Goal: Information Seeking & Learning: Learn about a topic

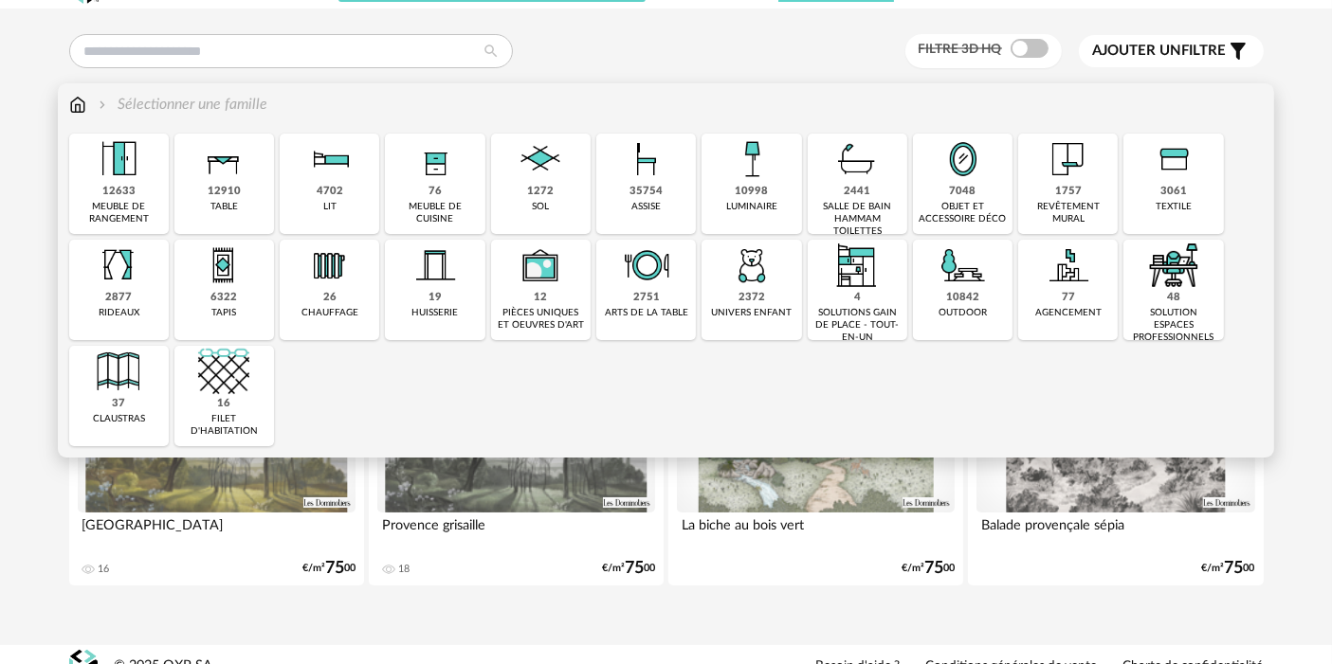
scroll to position [62, 0]
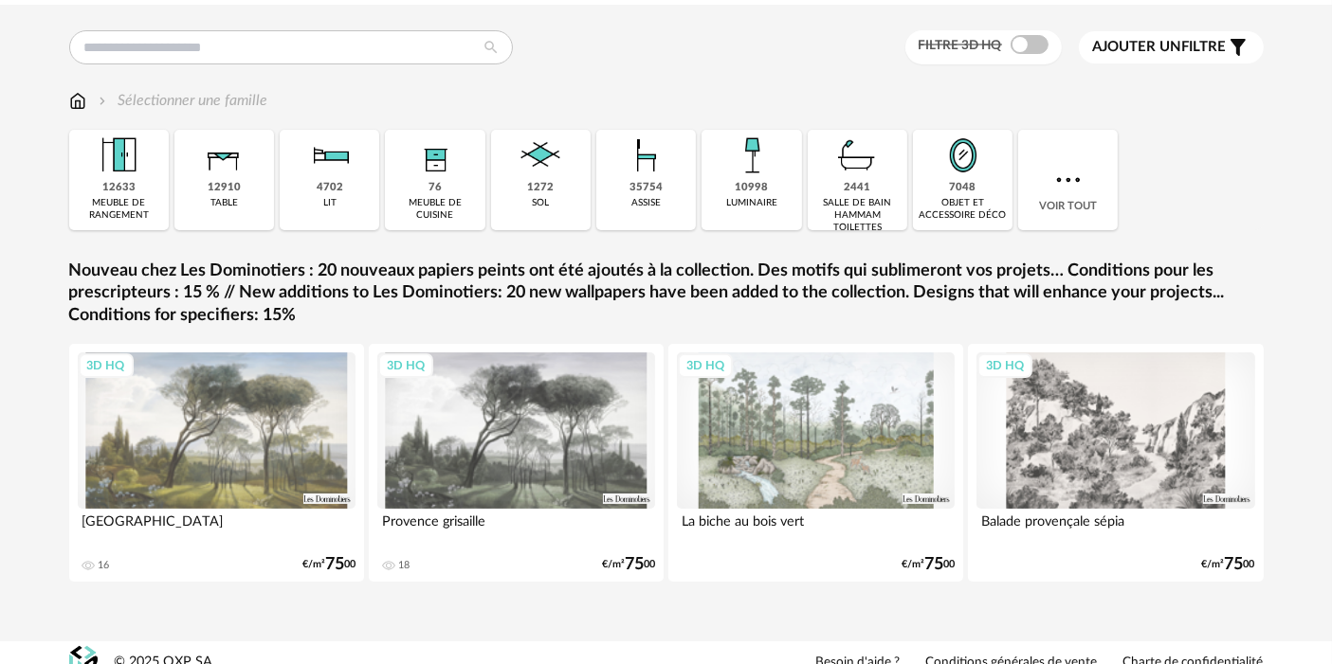
scroll to position [62, 0]
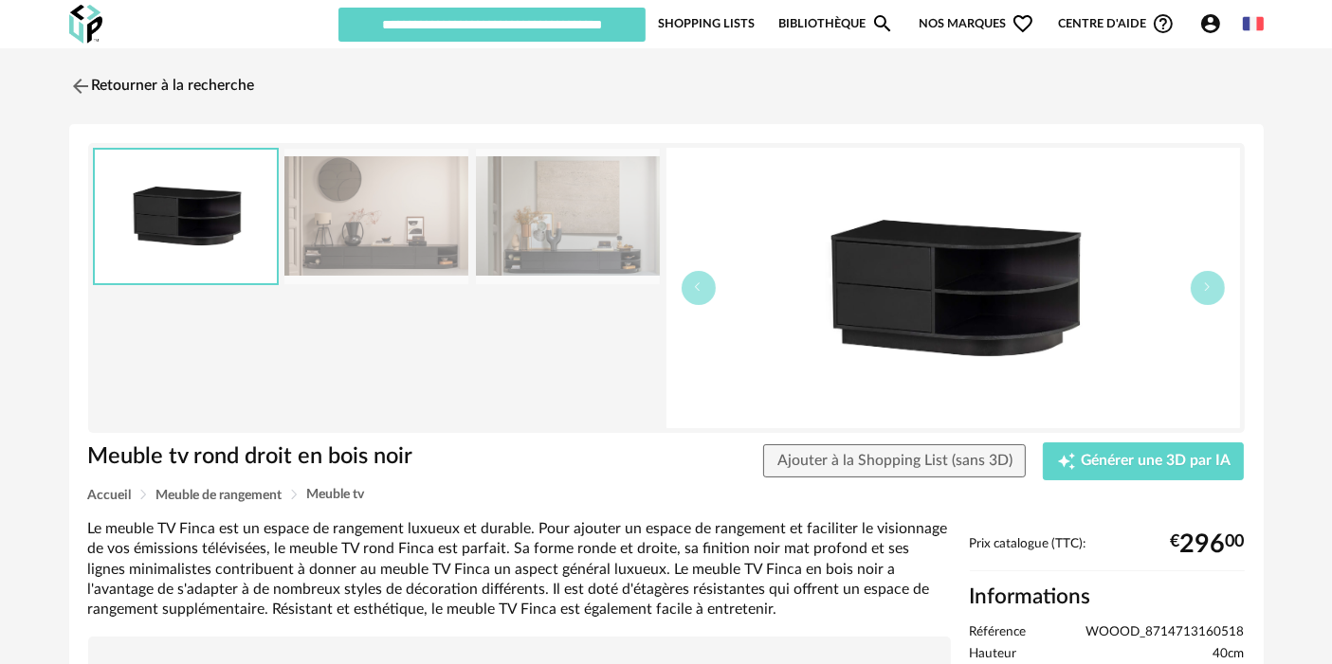
scroll to position [210, 0]
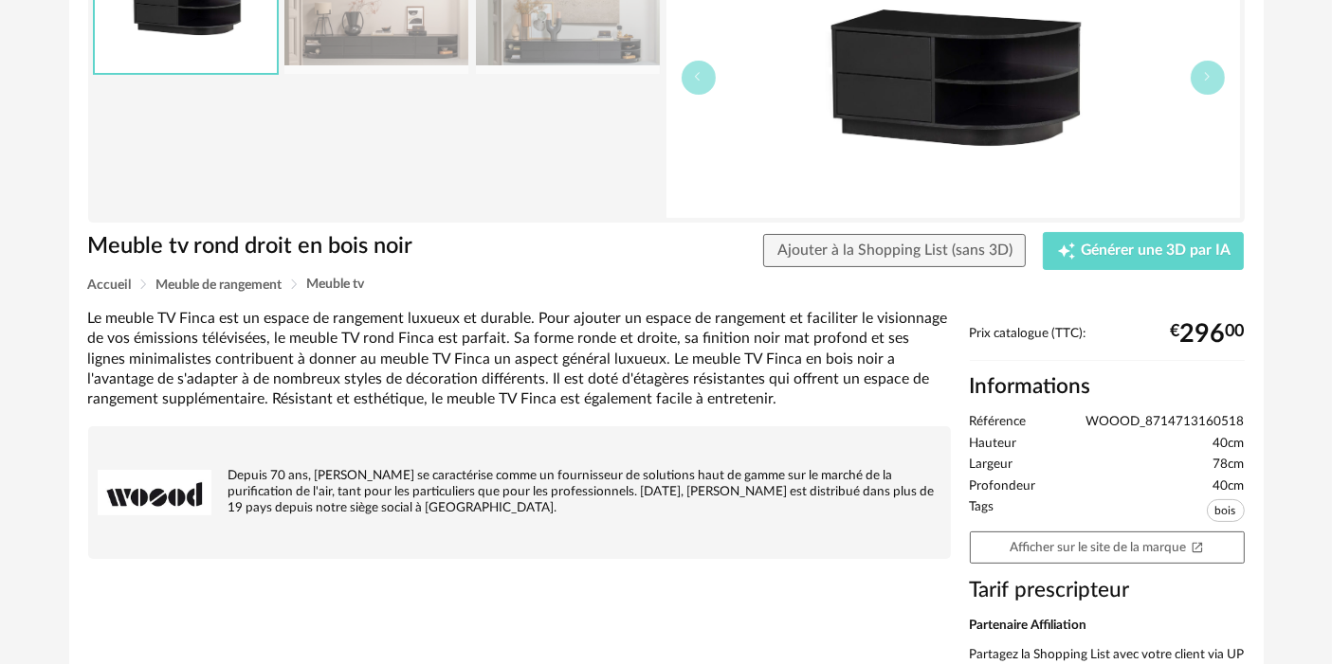
drag, startPoint x: 1148, startPoint y: 420, endPoint x: 1233, endPoint y: 409, distance: 85.9
click at [1198, 420] on div "Meuble tv rond droit en bois noir Meuble tv rond droit en bois noir Ajouter à l…" at bounding box center [666, 338] width 1194 height 848
click at [1198, 422] on span "WOOOD_8714713160518" at bounding box center [1165, 422] width 158 height 17
drag, startPoint x: 1242, startPoint y: 420, endPoint x: 1151, endPoint y: 416, distance: 91.1
click at [1142, 419] on span "WOOOD_8714713160518" at bounding box center [1165, 422] width 158 height 17
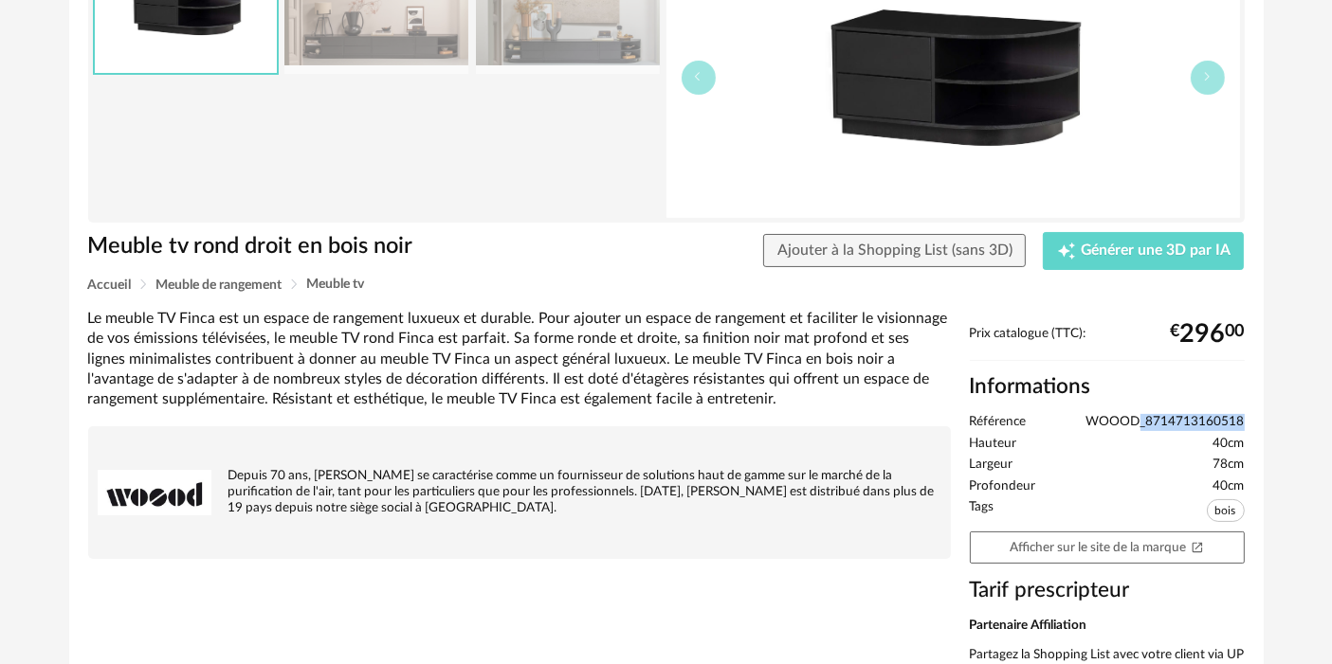
click at [1151, 416] on span "WOOOD_8714713160518" at bounding box center [1165, 422] width 158 height 17
click at [1178, 415] on span "WOOOD_8714713160518" at bounding box center [1165, 422] width 158 height 17
drag, startPoint x: 1242, startPoint y: 425, endPoint x: 1149, endPoint y: 423, distance: 93.8
click at [1149, 423] on span "WOOOD_8714713160518" at bounding box center [1165, 422] width 158 height 17
copy span "8714713160518"
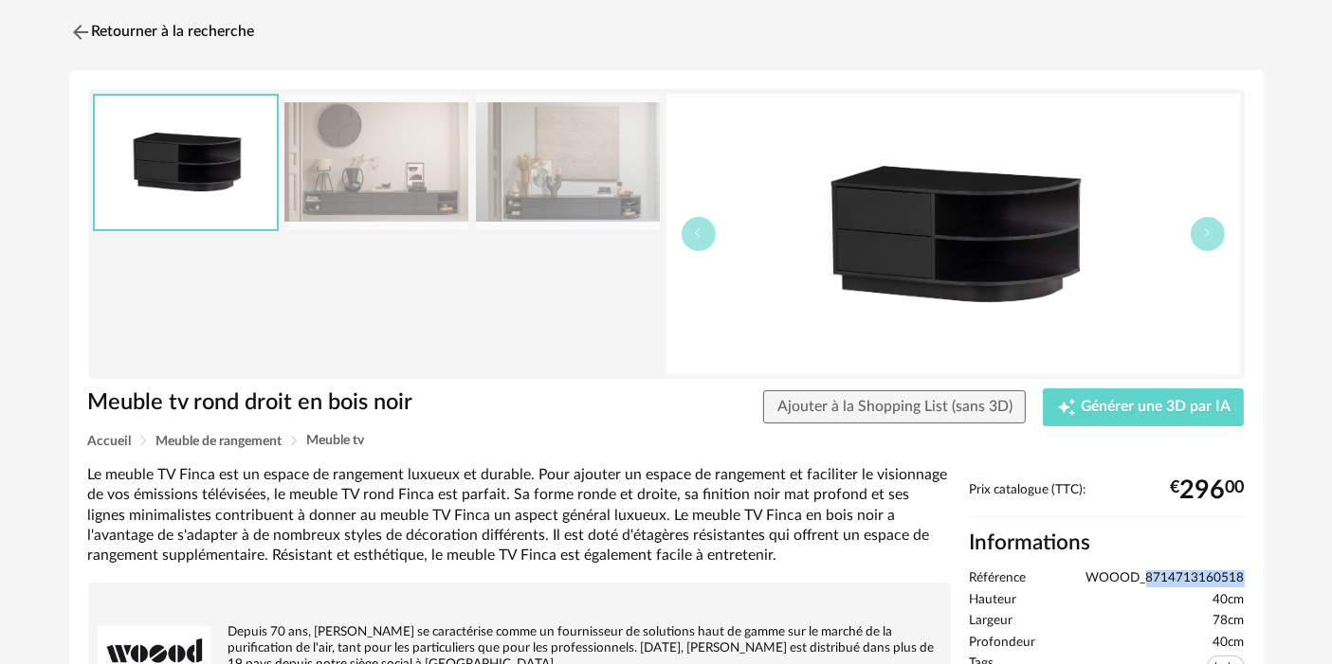
scroll to position [0, 0]
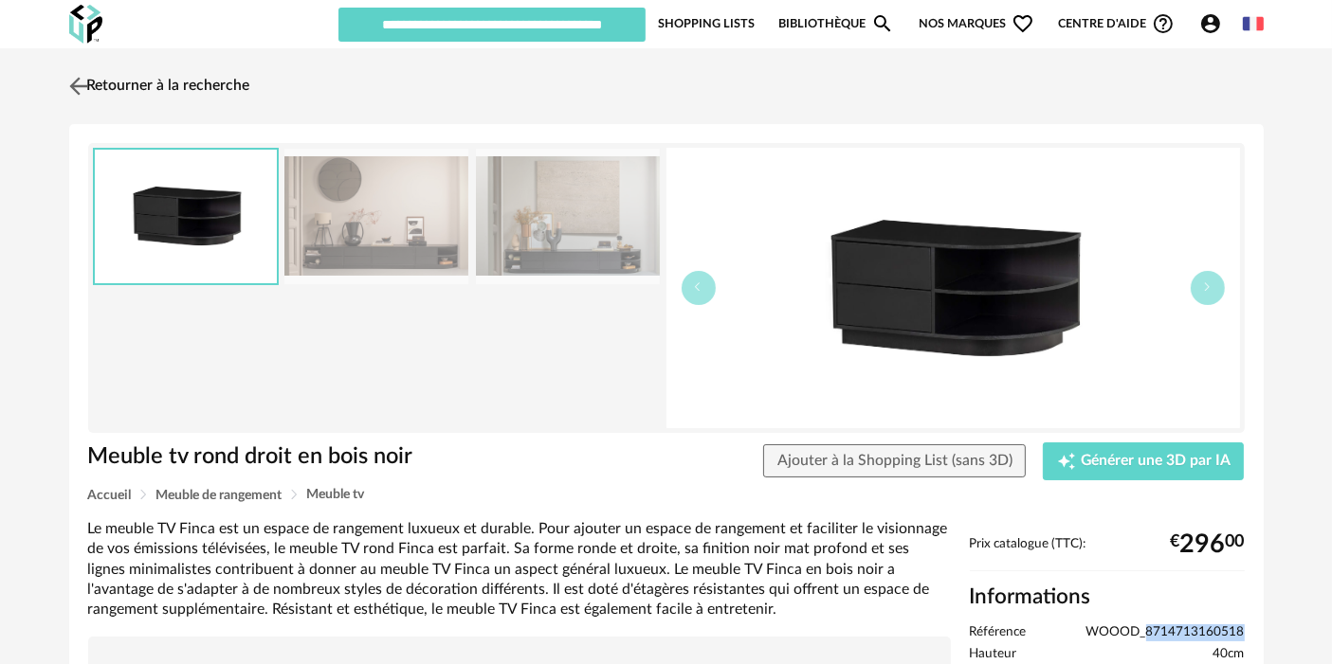
click at [171, 96] on link "Retourner à la recherche" at bounding box center [157, 86] width 186 height 42
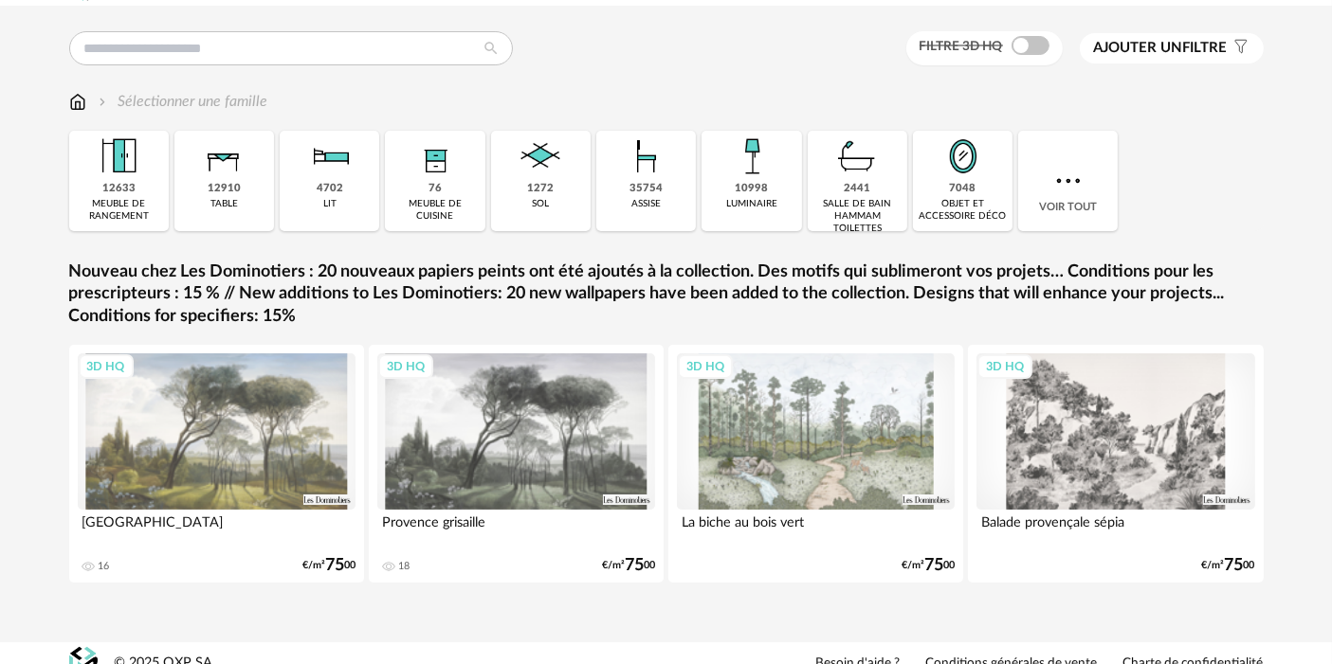
scroll to position [62, 0]
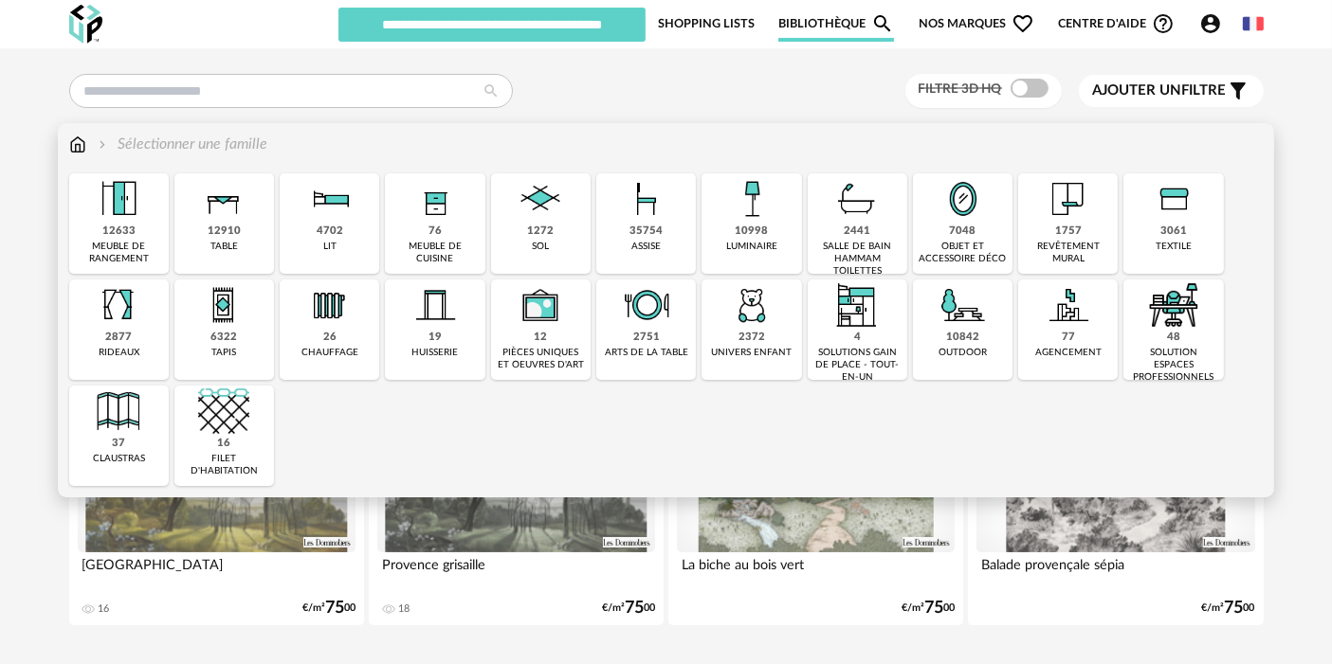
drag, startPoint x: 1168, startPoint y: 244, endPoint x: 1155, endPoint y: 250, distance: 14.0
click at [1169, 245] on div "3061 textile" at bounding box center [1173, 223] width 100 height 100
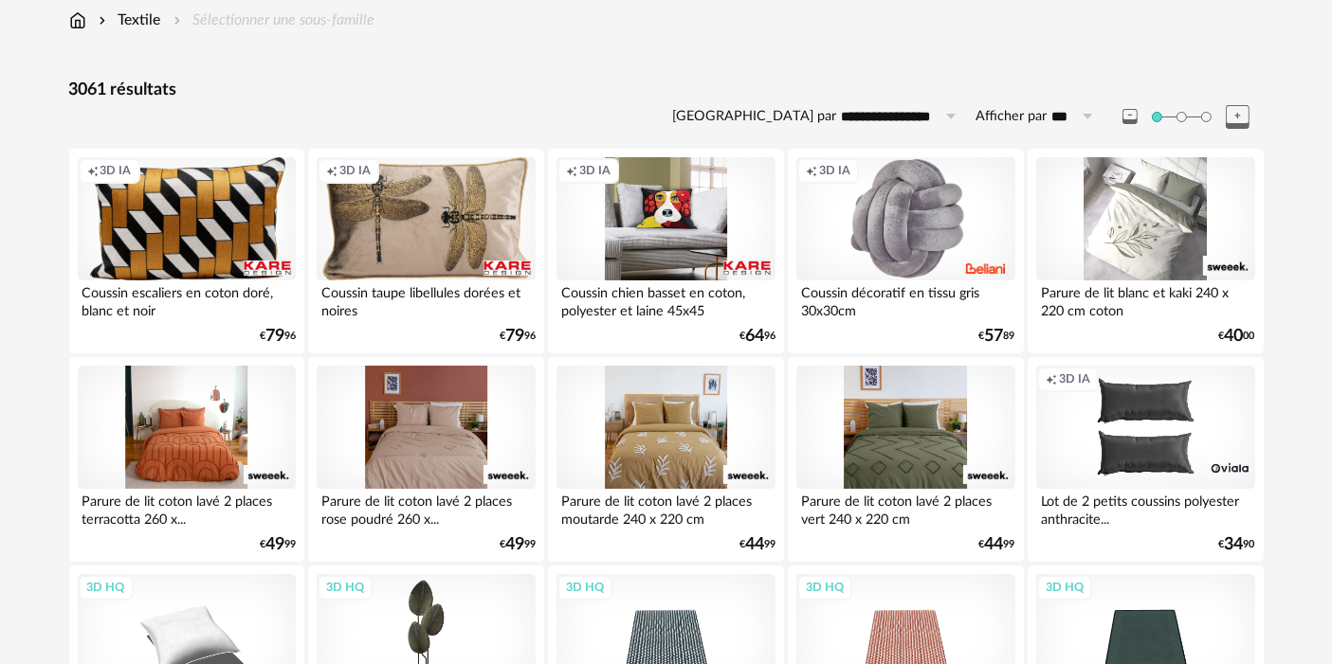
scroll to position [316, 0]
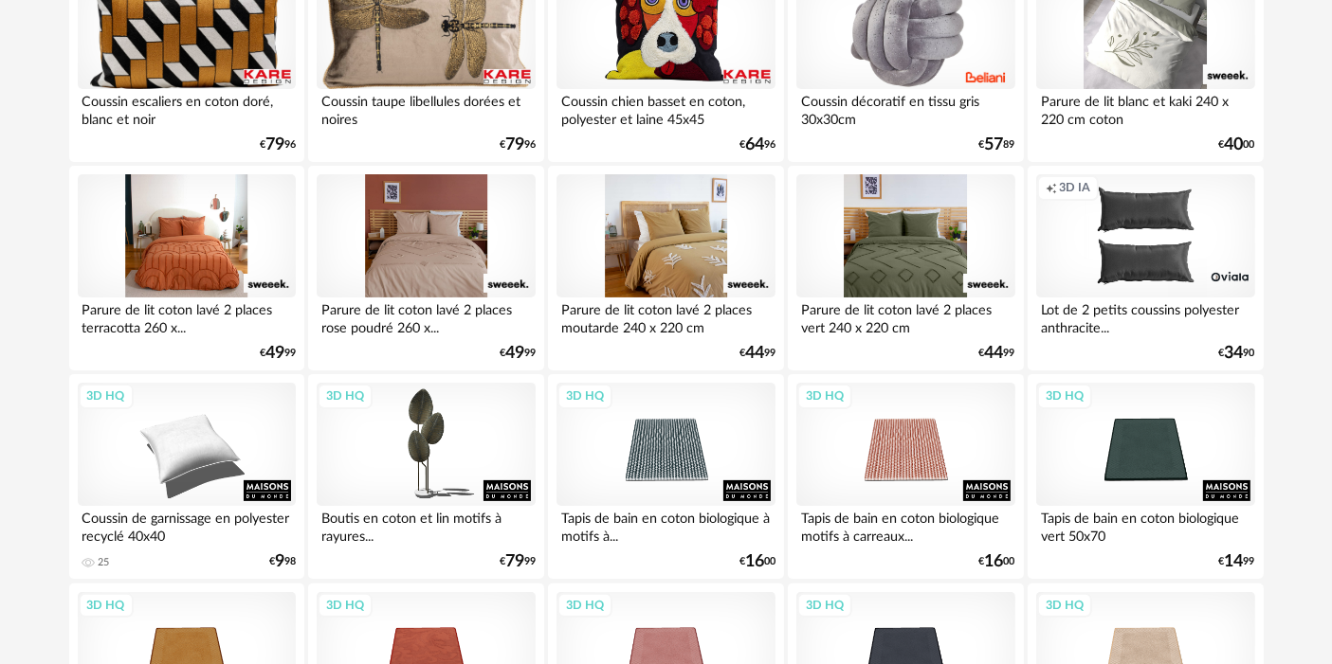
click at [638, 247] on div at bounding box center [665, 235] width 218 height 123
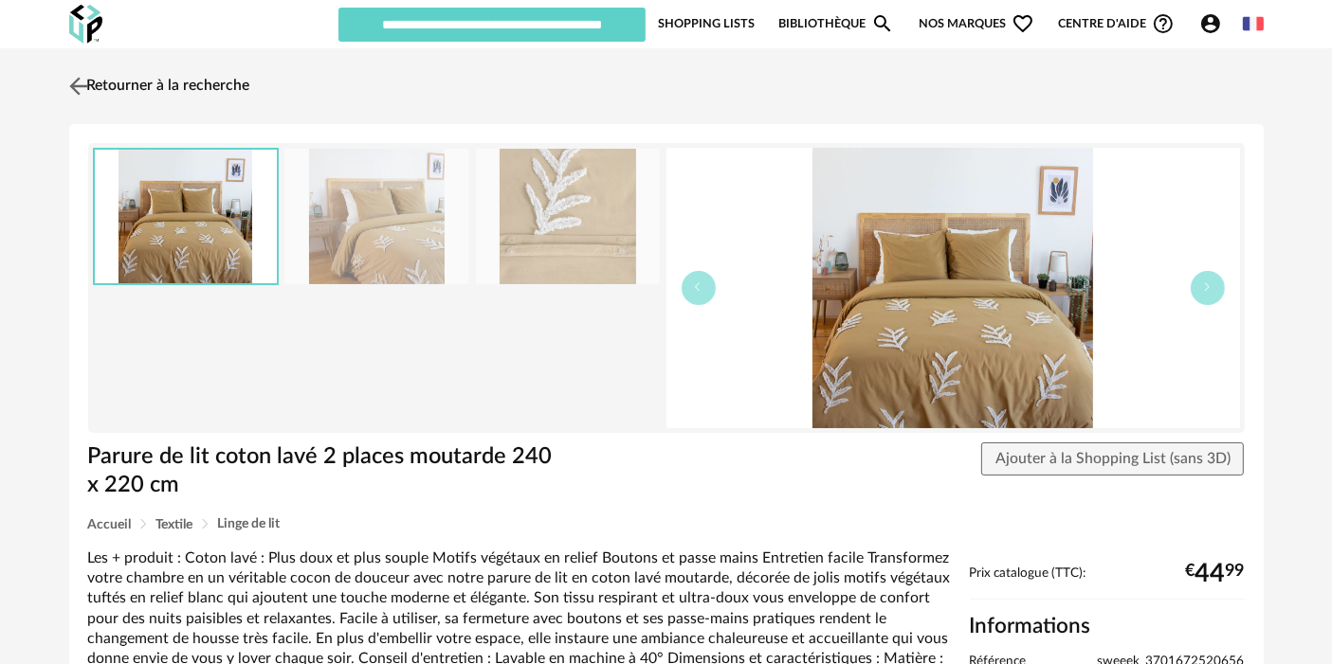
click at [190, 87] on link "Retourner à la recherche" at bounding box center [157, 86] width 186 height 42
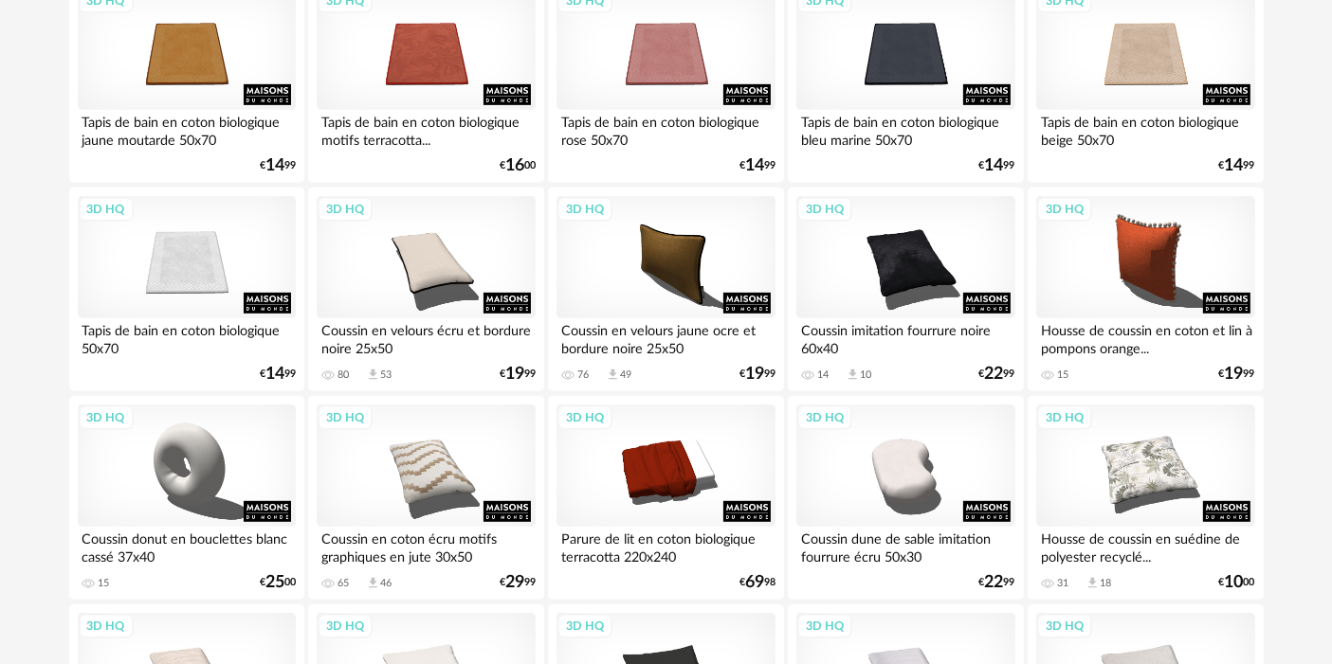
scroll to position [1263, 0]
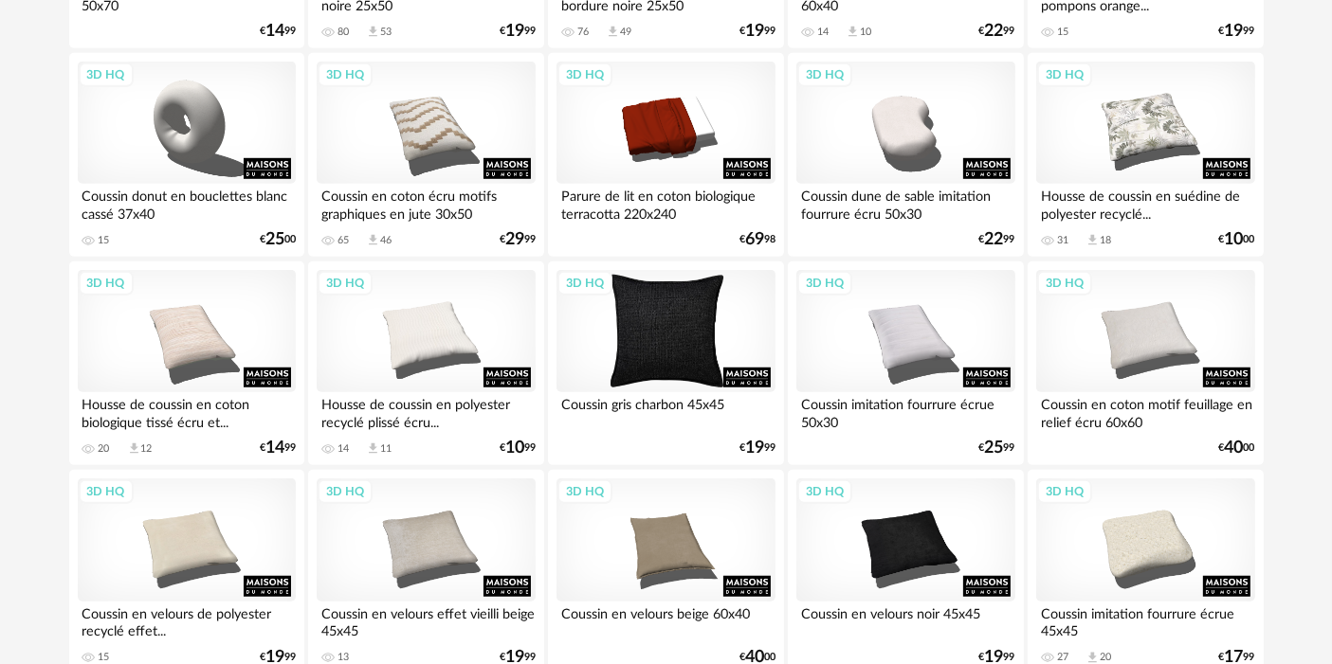
click at [697, 341] on div "3D HQ" at bounding box center [665, 331] width 218 height 123
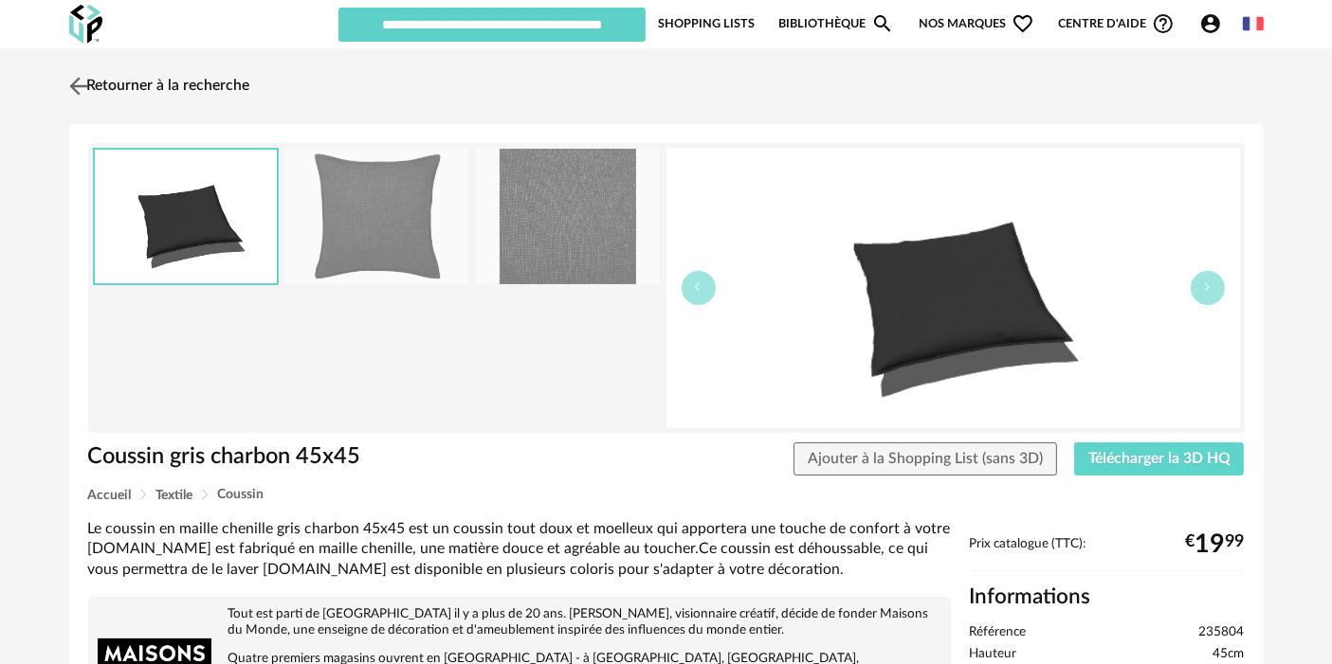
click at [244, 84] on link "Retourner à la recherche" at bounding box center [157, 86] width 186 height 42
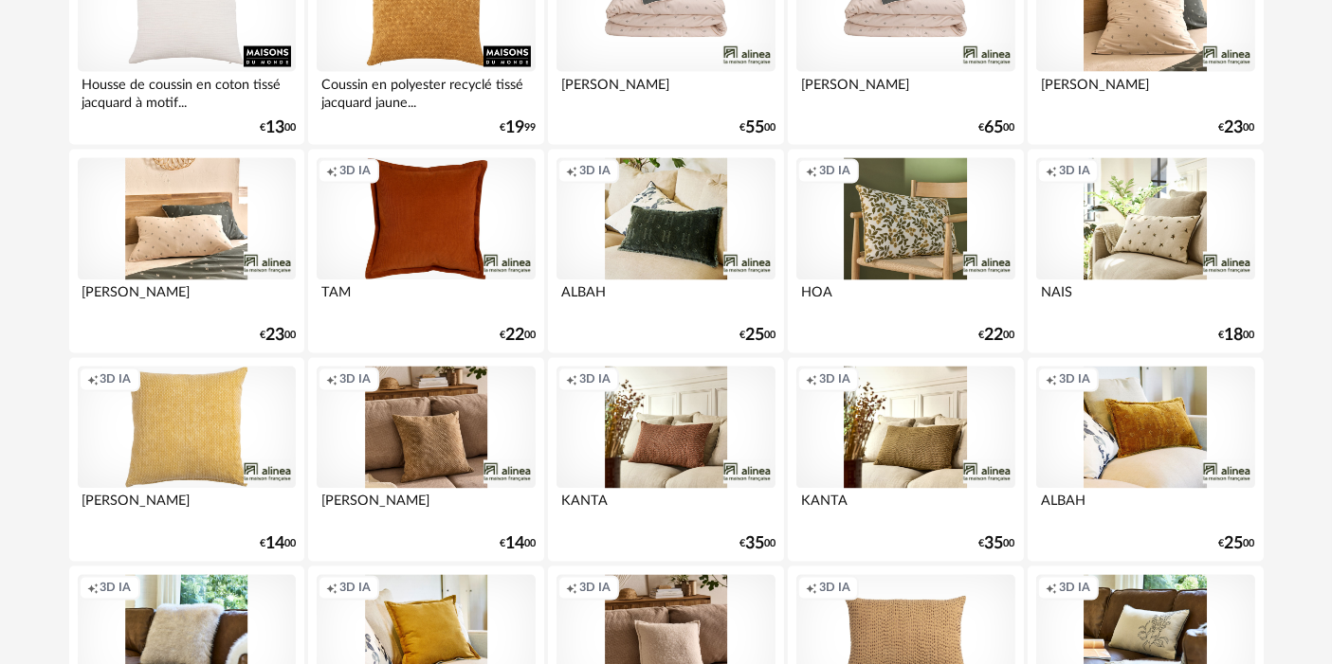
scroll to position [3685, 0]
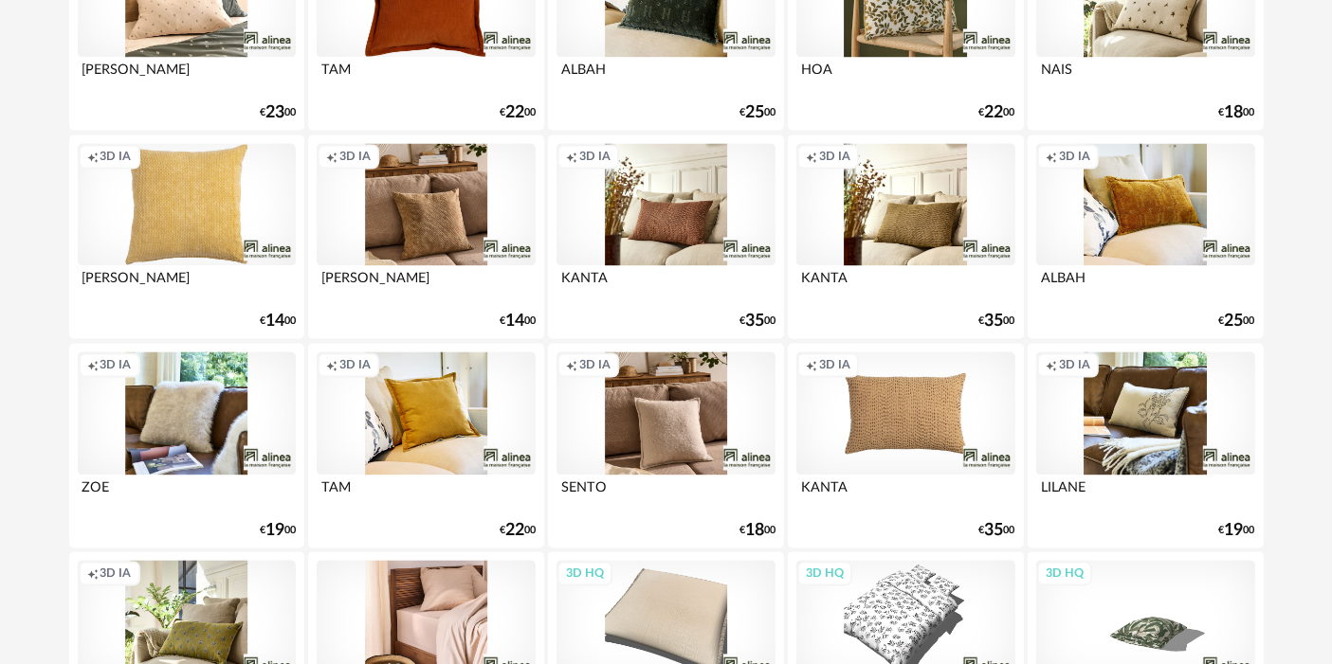
click at [627, 215] on div "Creation icon 3D IA" at bounding box center [665, 204] width 218 height 123
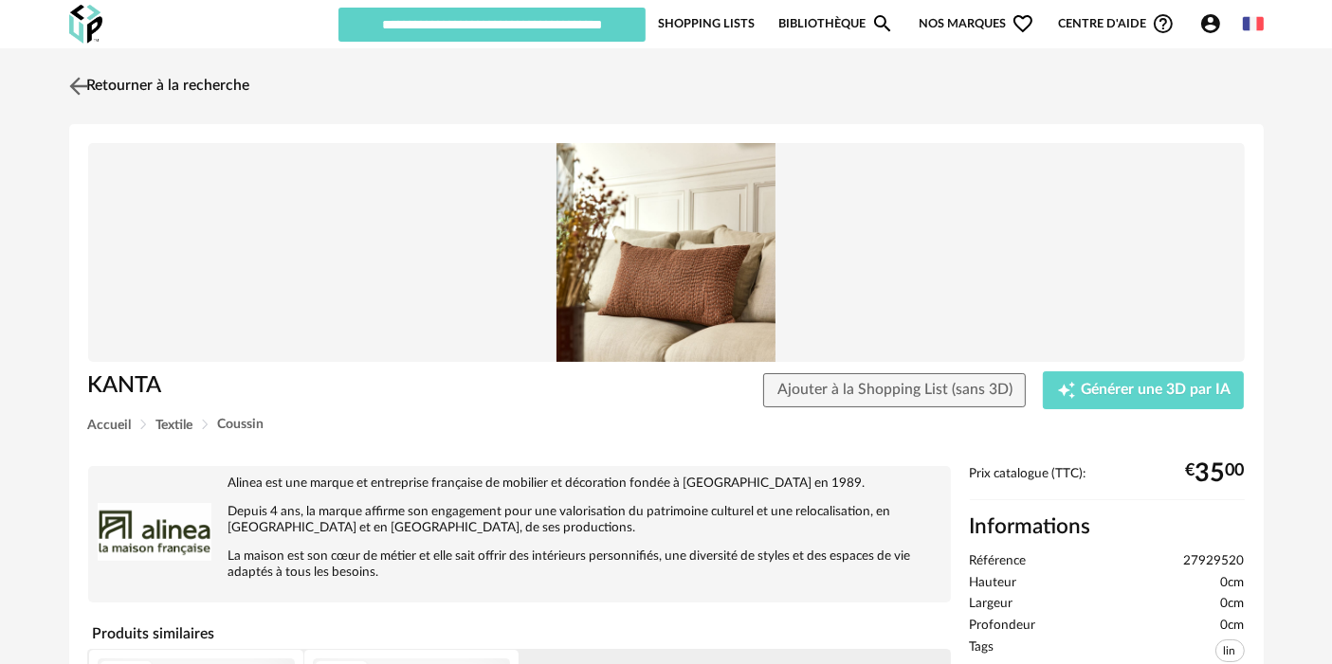
click at [236, 80] on link "Retourner à la recherche" at bounding box center [157, 86] width 186 height 42
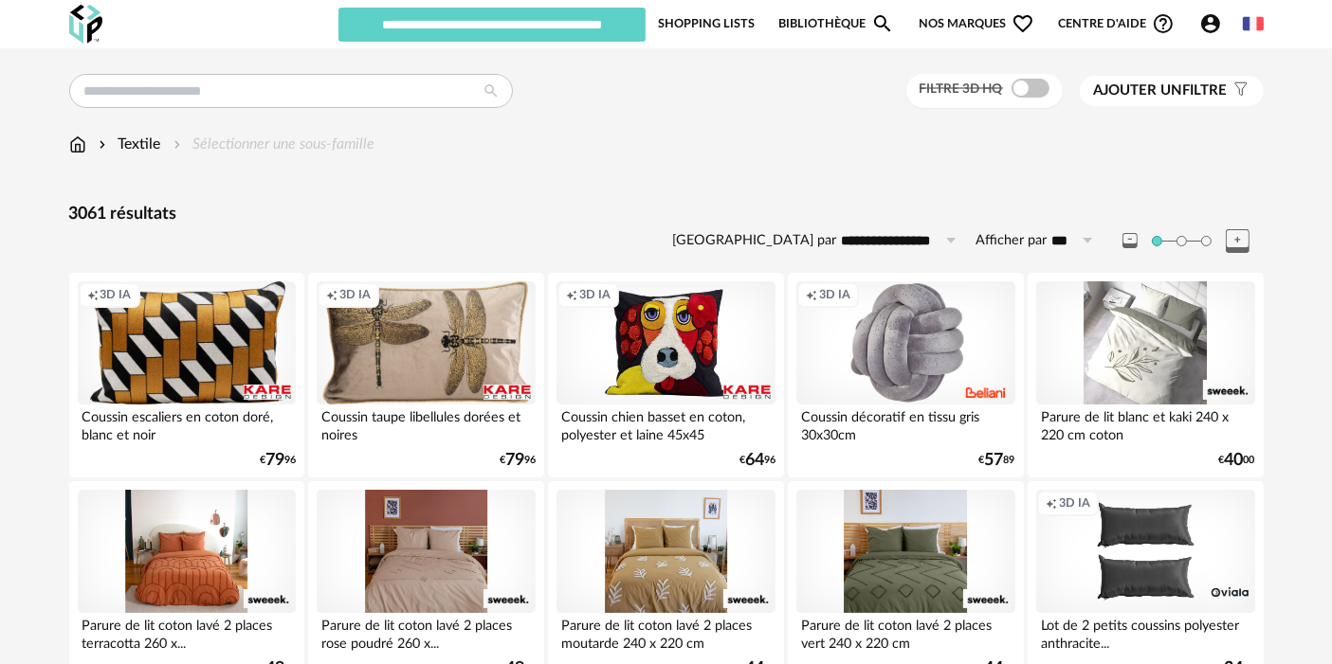
click at [825, 24] on link "Bibliothèque Magnify icon" at bounding box center [836, 24] width 116 height 36
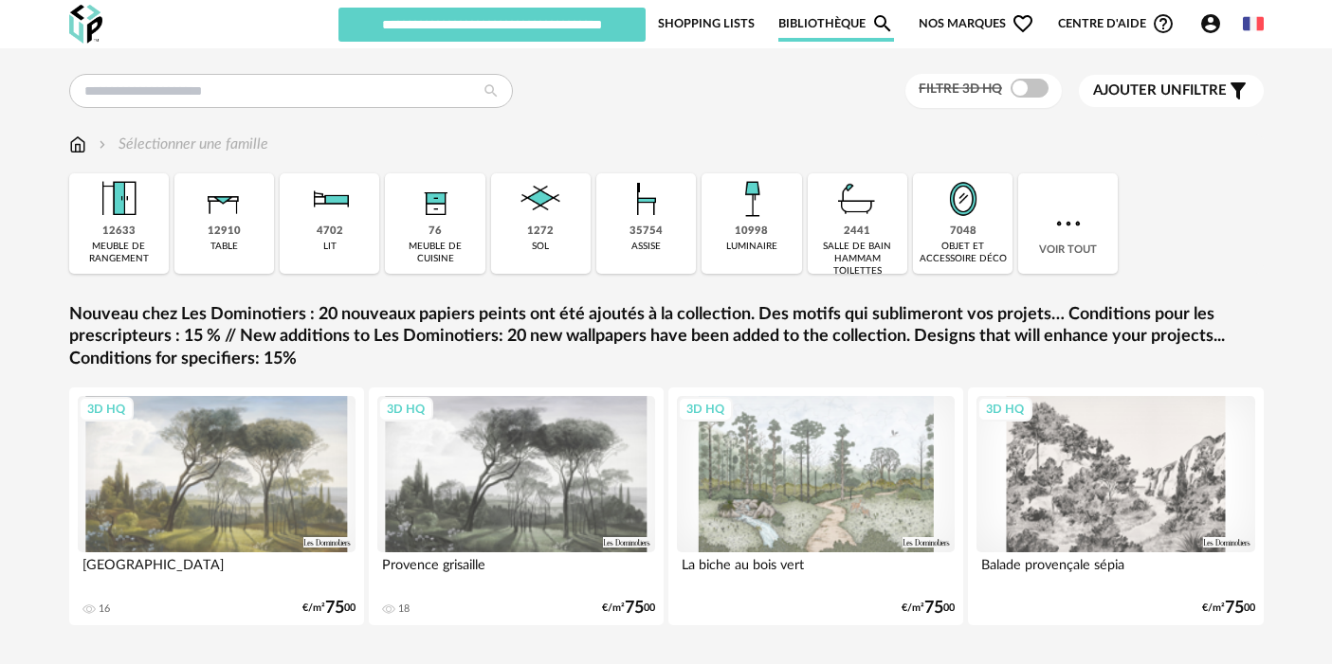
scroll to position [62, 0]
